Goal: Task Accomplishment & Management: Use online tool/utility

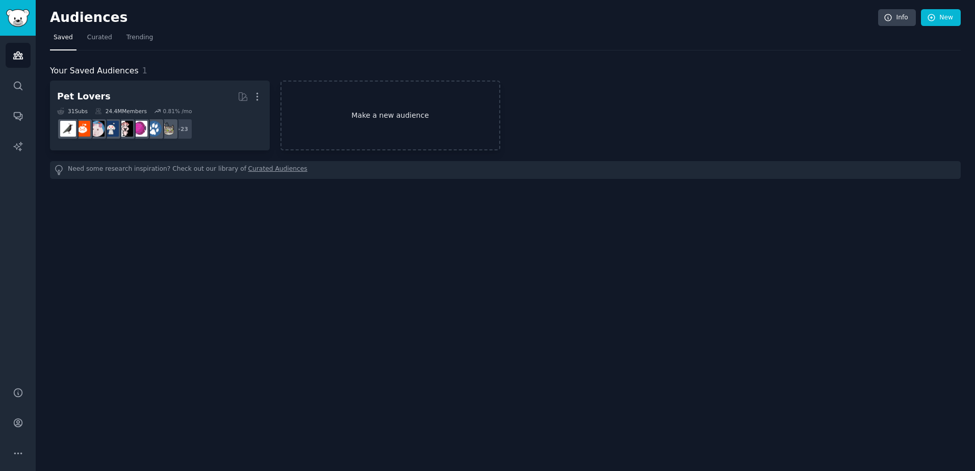
click at [354, 115] on link "Make a new audience" at bounding box center [390, 116] width 220 height 70
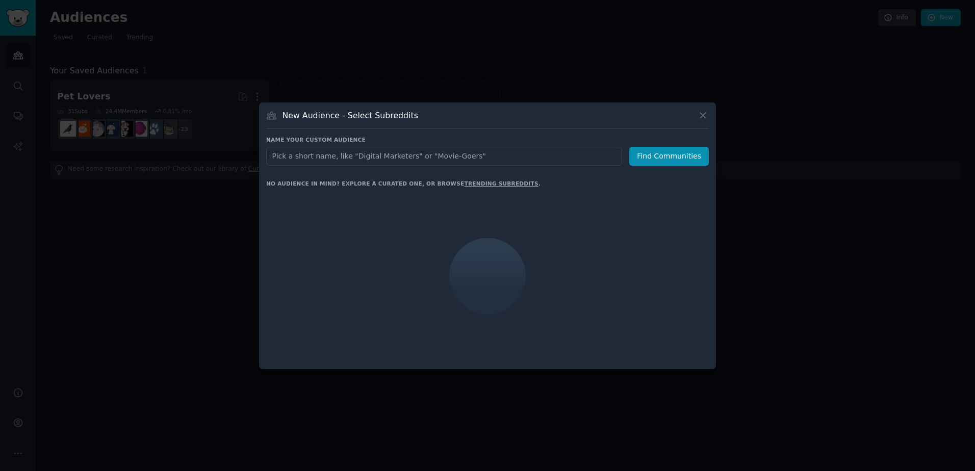
click at [383, 153] on input "text" at bounding box center [444, 156] width 356 height 19
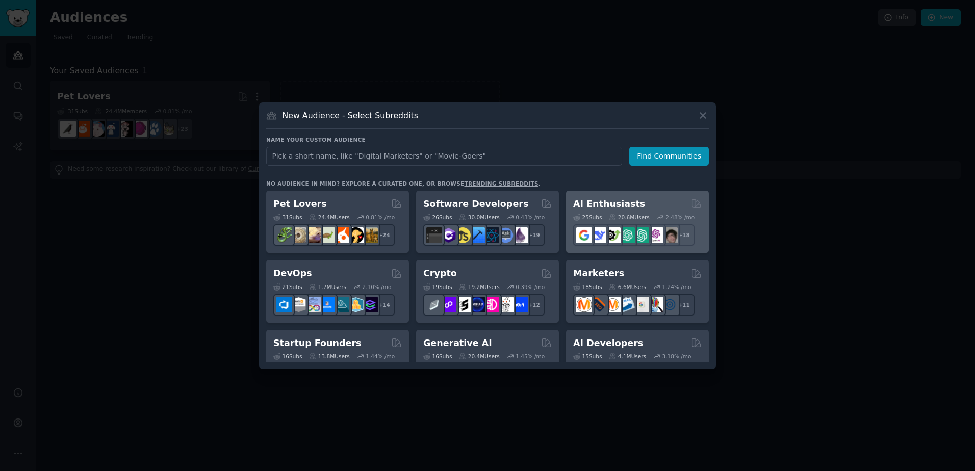
click at [603, 203] on h2 "AI Enthusiasts" at bounding box center [609, 204] width 72 height 13
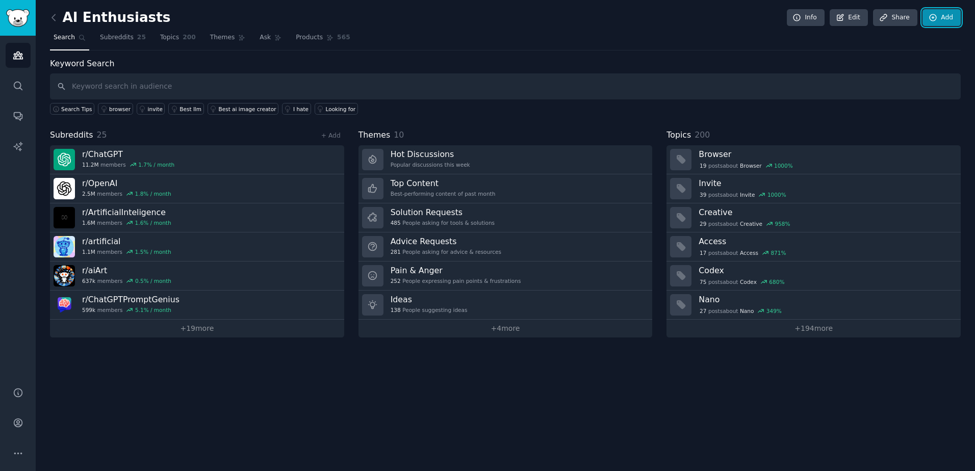
click at [954, 17] on link "Add" at bounding box center [941, 17] width 38 height 17
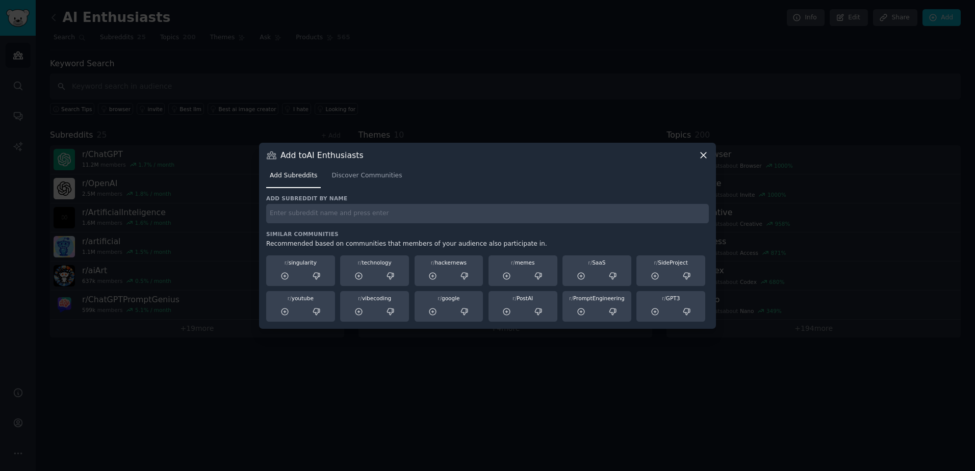
click at [701, 151] on icon at bounding box center [703, 155] width 11 height 11
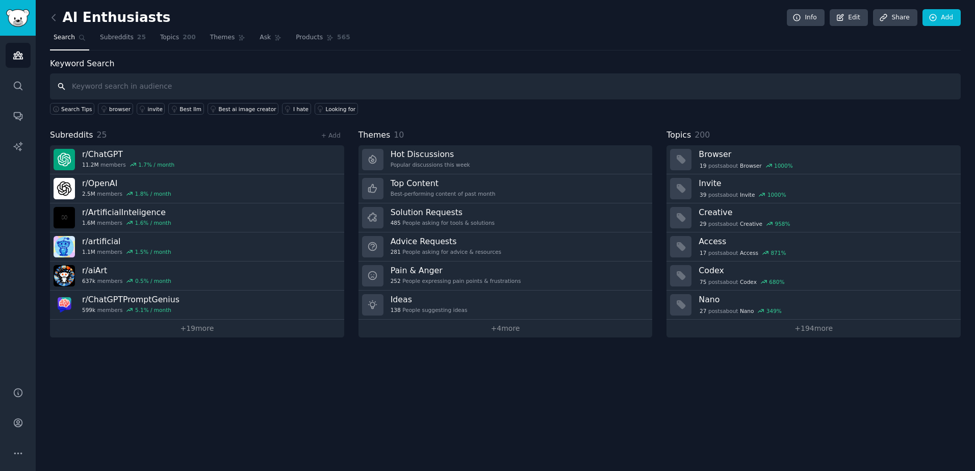
click at [91, 82] on input "text" at bounding box center [505, 86] width 911 height 26
click at [52, 19] on icon at bounding box center [53, 17] width 11 height 11
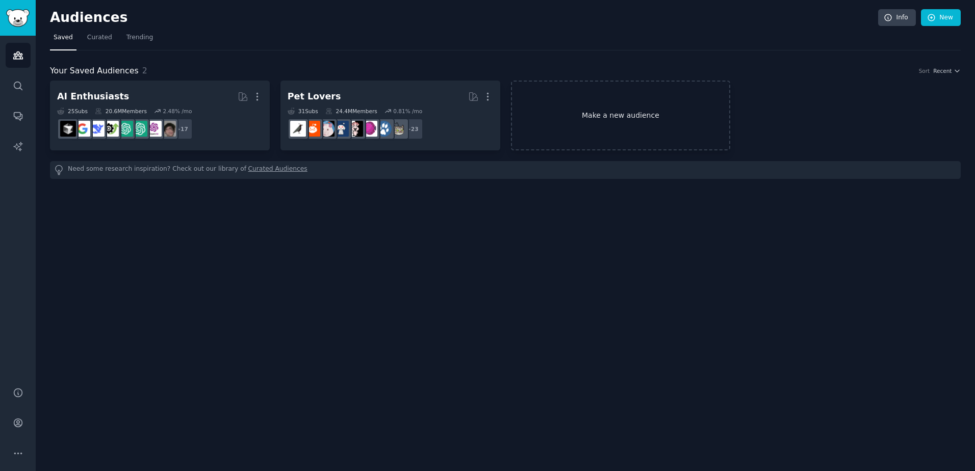
click at [597, 122] on link "Make a new audience" at bounding box center [621, 116] width 220 height 70
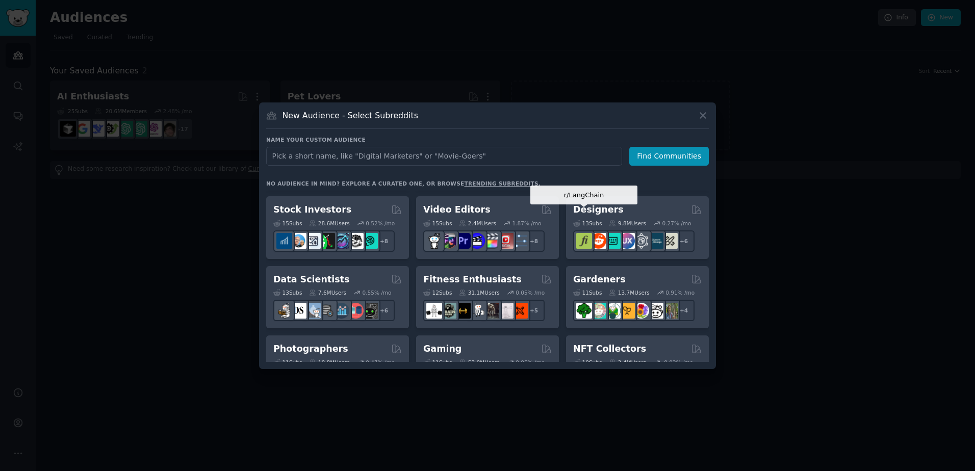
scroll to position [204, 0]
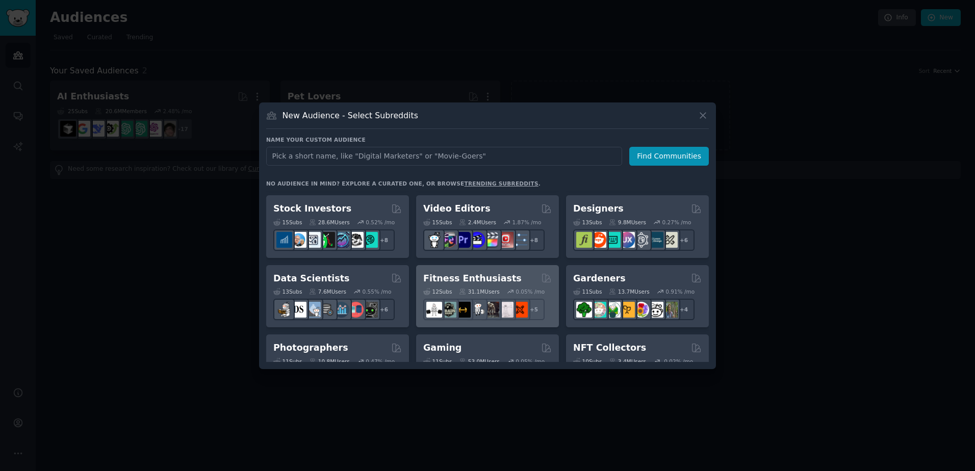
click at [493, 272] on h2 "Fitness Enthusiasts" at bounding box center [472, 278] width 98 height 13
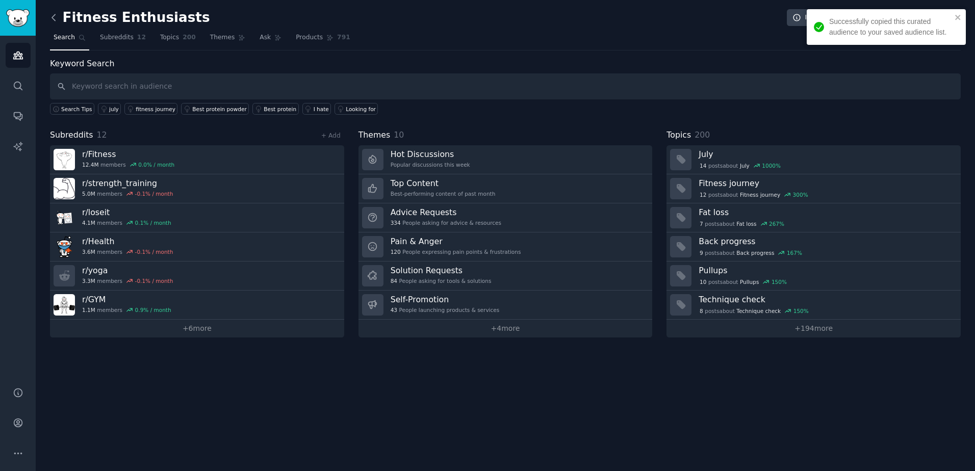
click at [55, 19] on icon at bounding box center [53, 17] width 11 height 11
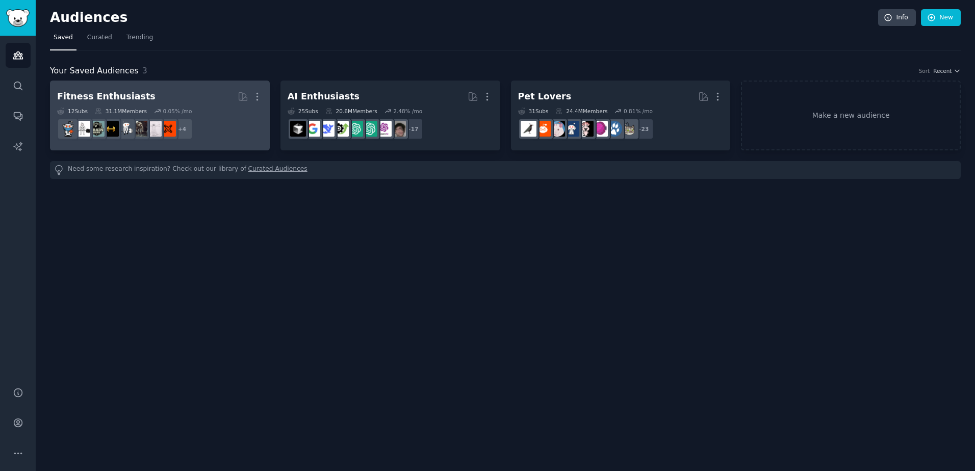
click at [202, 93] on h2 "Fitness Enthusiasts More" at bounding box center [159, 97] width 205 height 18
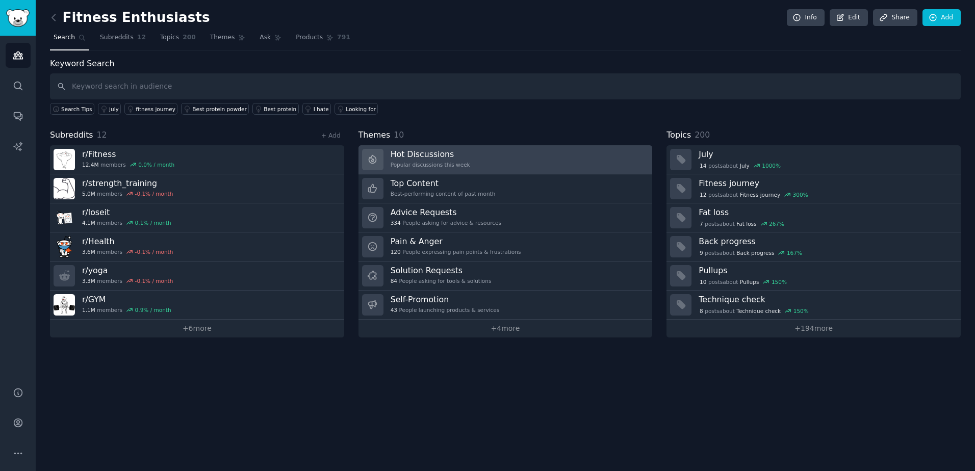
click at [487, 164] on link "Hot Discussions Popular discussions this week" at bounding box center [505, 159] width 294 height 29
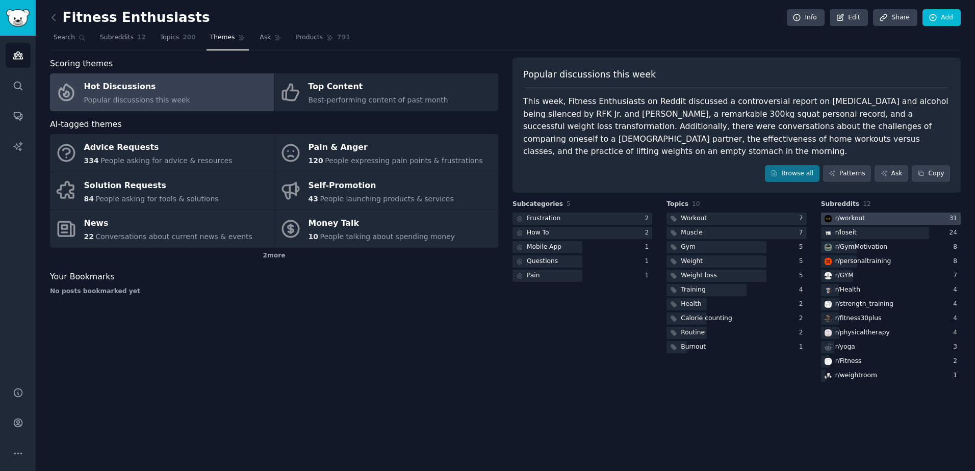
click at [845, 214] on div "r/ workout" at bounding box center [850, 218] width 30 height 9
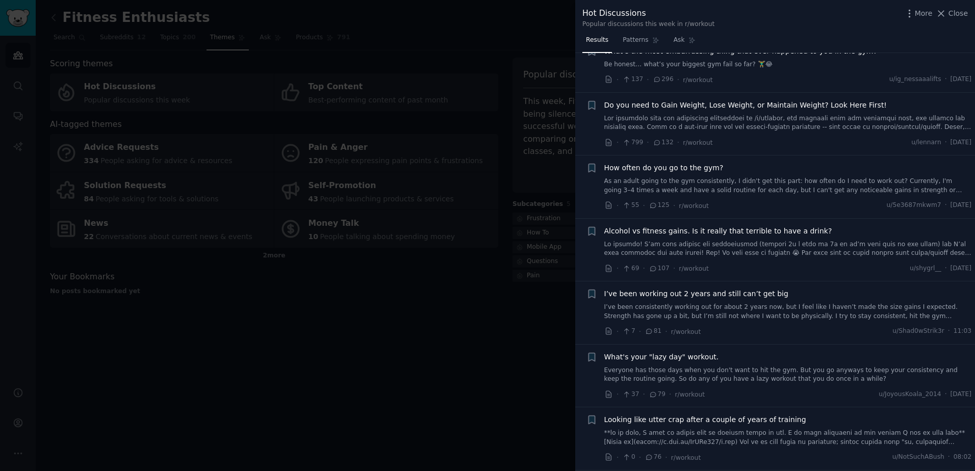
scroll to position [153, 0]
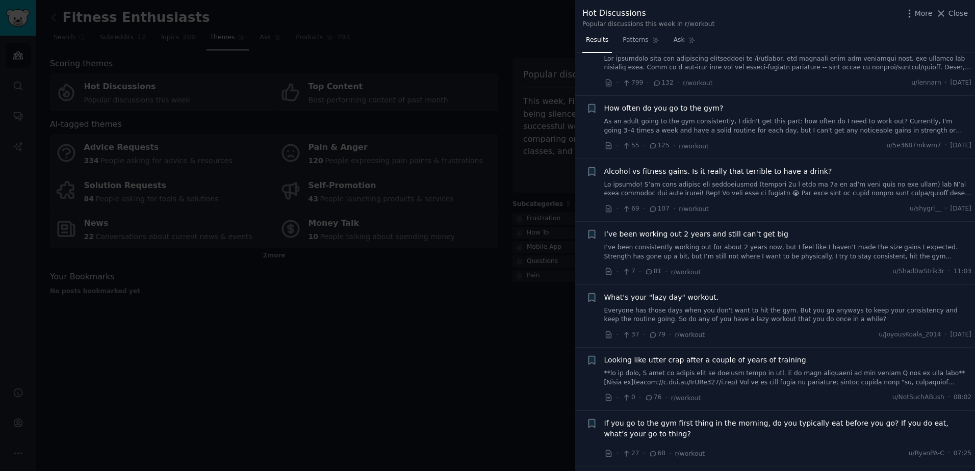
click at [503, 24] on div at bounding box center [487, 235] width 975 height 471
click at [943, 15] on icon at bounding box center [941, 13] width 11 height 11
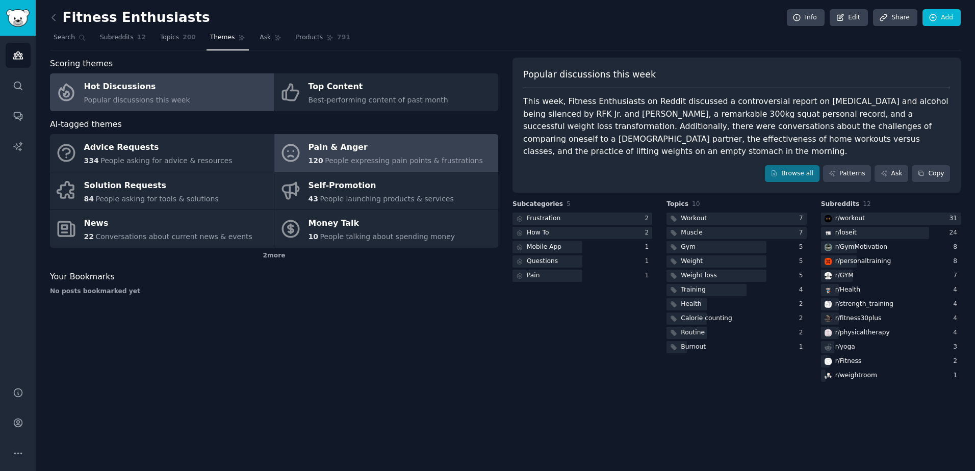
click at [385, 148] on div "Pain & Anger" at bounding box center [396, 148] width 174 height 16
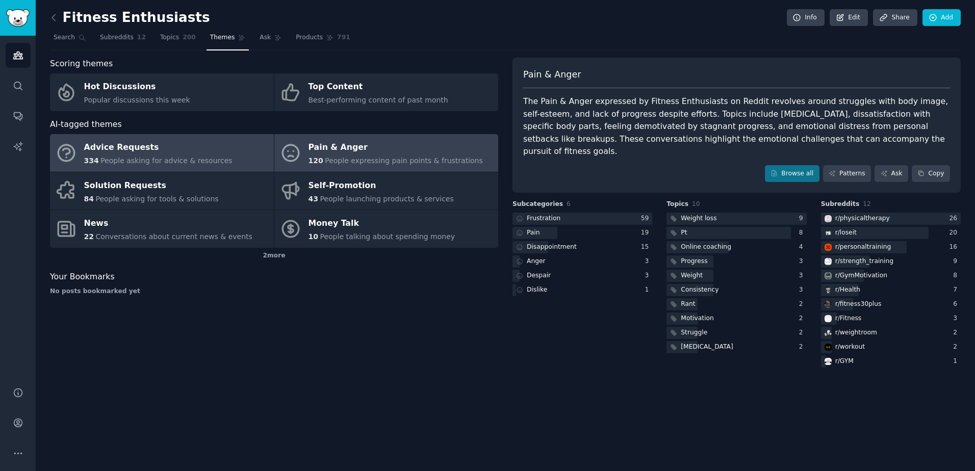
click at [153, 148] on div "Advice Requests" at bounding box center [158, 148] width 148 height 16
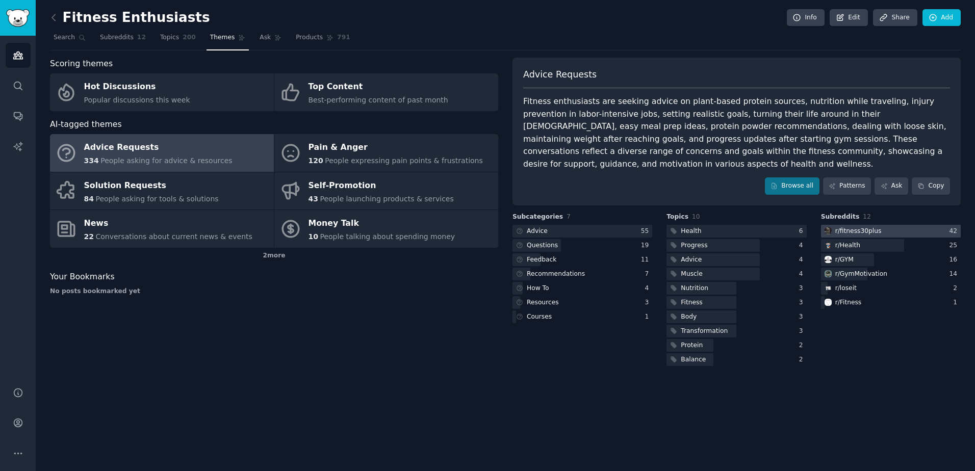
click at [887, 225] on div at bounding box center [891, 231] width 140 height 13
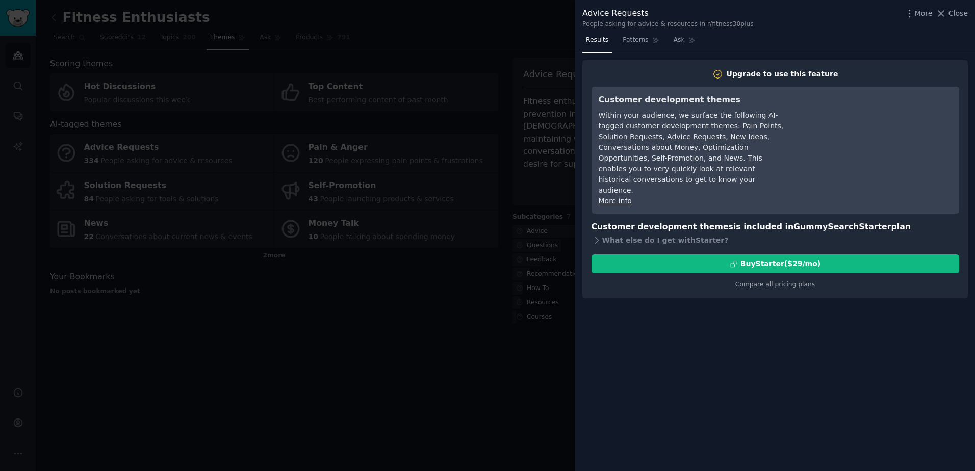
click at [520, 27] on div at bounding box center [487, 235] width 975 height 471
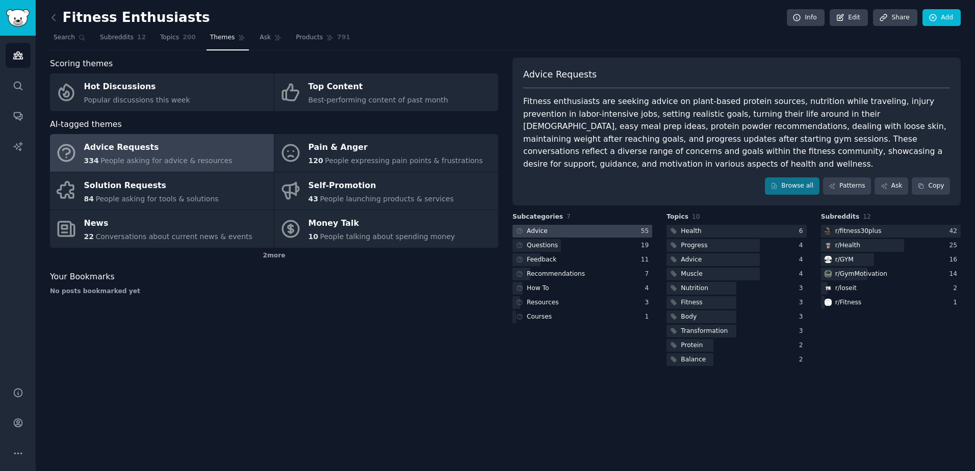
click at [570, 225] on div at bounding box center [582, 231] width 140 height 13
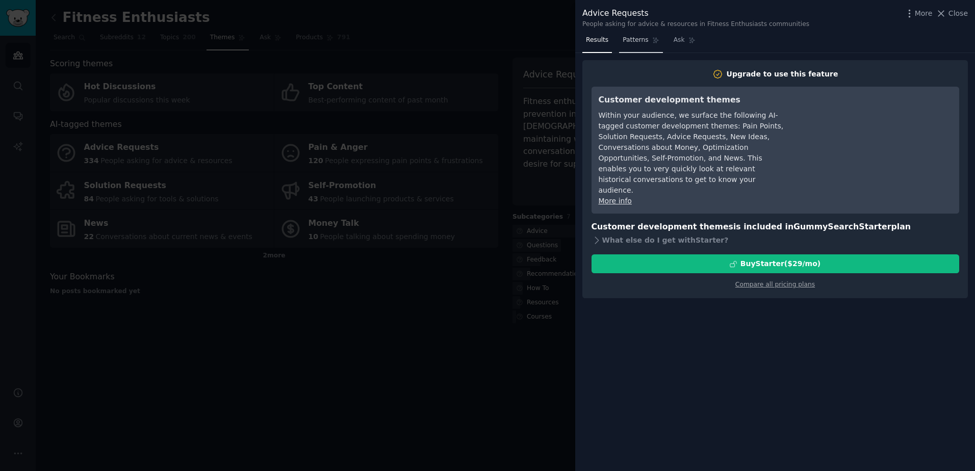
click at [633, 42] on span "Patterns" at bounding box center [635, 40] width 25 height 9
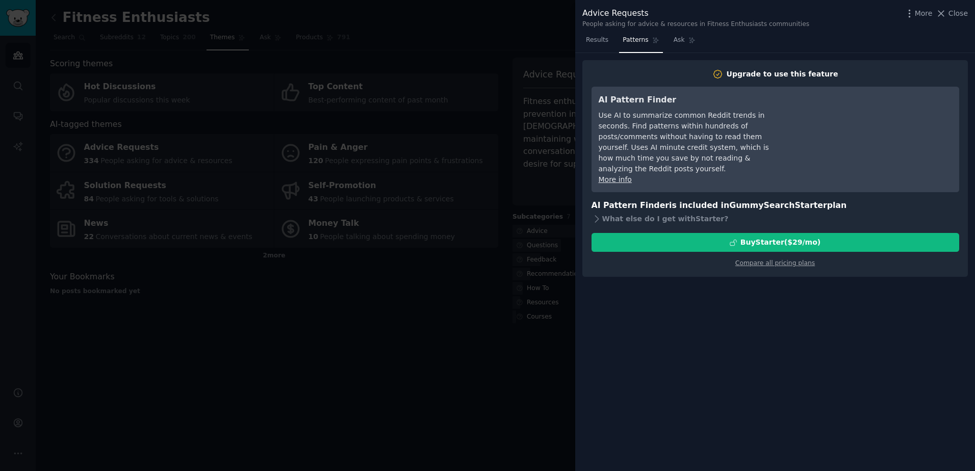
click at [530, 16] on div at bounding box center [487, 235] width 975 height 471
